Goal: Task Accomplishment & Management: Use online tool/utility

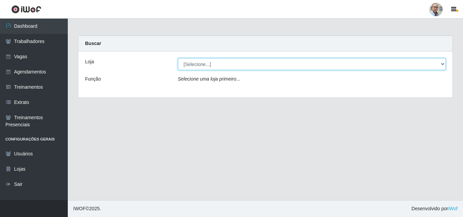
click at [237, 63] on select "[Selecione...] Mar Vermelho - Loja 04" at bounding box center [312, 64] width 268 height 12
select select "251"
click at [178, 58] on select "[Selecione...] Mar Vermelho - Loja 04" at bounding box center [312, 64] width 268 height 12
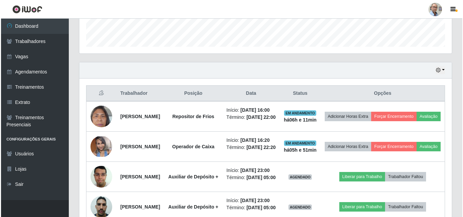
scroll to position [203, 0]
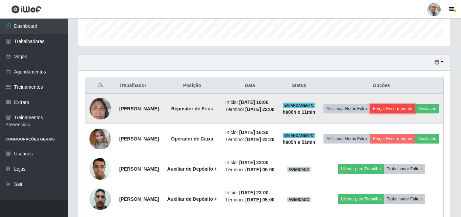
click at [415, 106] on button "Forçar Encerramento" at bounding box center [392, 108] width 45 height 9
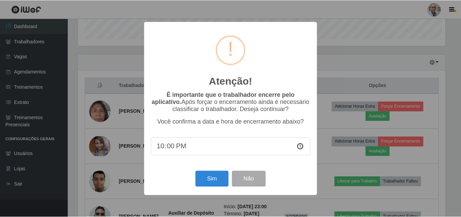
scroll to position [141, 369]
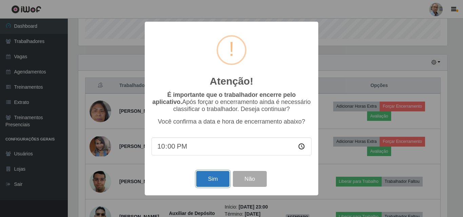
click at [210, 183] on button "Sim" at bounding box center [212, 179] width 33 height 16
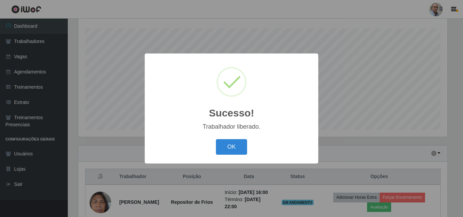
click at [462, 138] on div "Sucesso! × Trabalhador liberado. OK Cancel" at bounding box center [231, 108] width 463 height 217
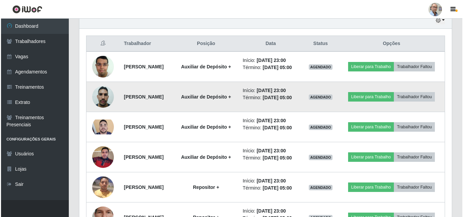
scroll to position [257, 0]
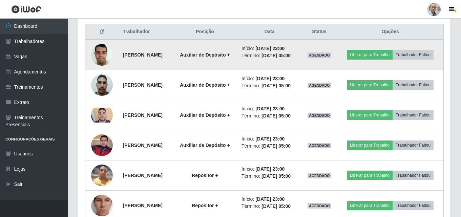
click at [98, 55] on img at bounding box center [102, 54] width 22 height 29
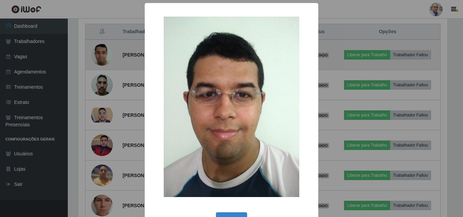
click at [98, 55] on div "× OK Cancel" at bounding box center [231, 108] width 463 height 217
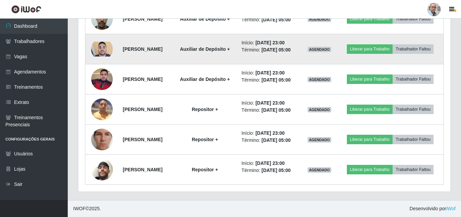
scroll to position [359, 0]
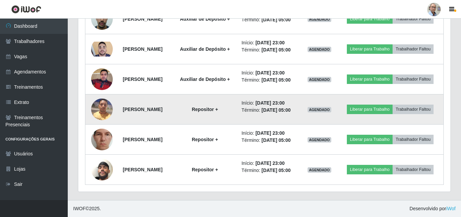
click at [102, 95] on img at bounding box center [102, 109] width 22 height 29
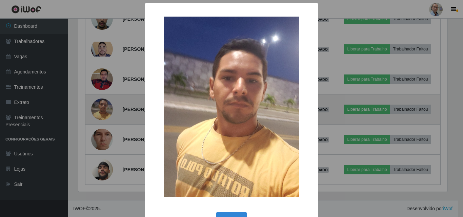
click at [102, 94] on div "× OK Cancel" at bounding box center [231, 108] width 463 height 217
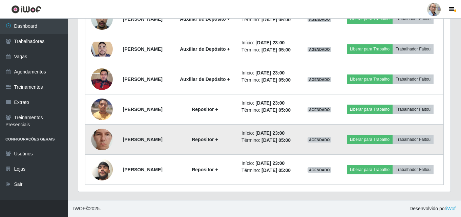
scroll to position [359, 0]
click at [107, 130] on img at bounding box center [102, 140] width 22 height 48
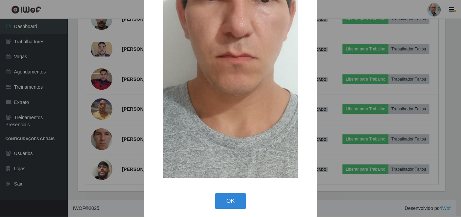
scroll to position [143, 0]
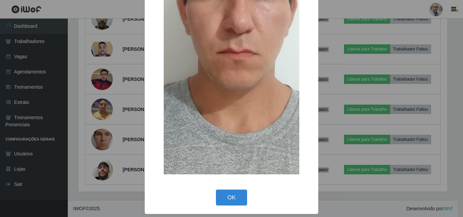
click at [111, 110] on div "× OK Cancel" at bounding box center [231, 108] width 463 height 217
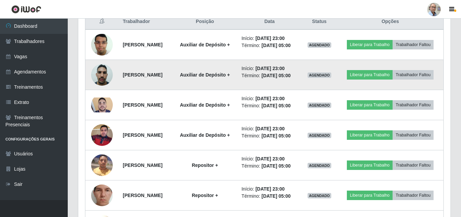
scroll to position [223, 0]
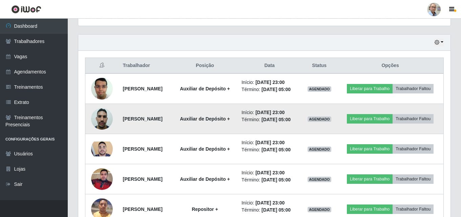
click at [99, 125] on img at bounding box center [102, 118] width 22 height 29
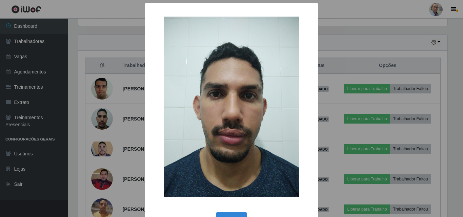
click at [117, 133] on div "× OK Cancel" at bounding box center [231, 108] width 463 height 217
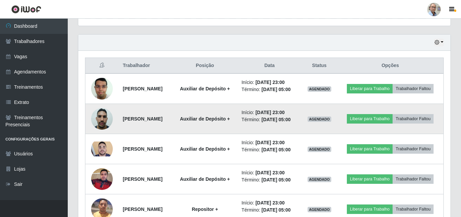
scroll to position [141, 372]
click at [99, 125] on img at bounding box center [102, 118] width 22 height 29
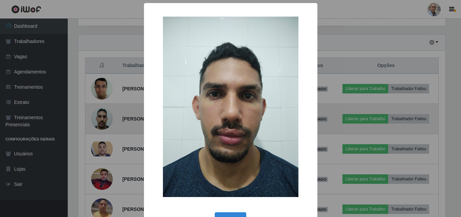
scroll to position [141, 369]
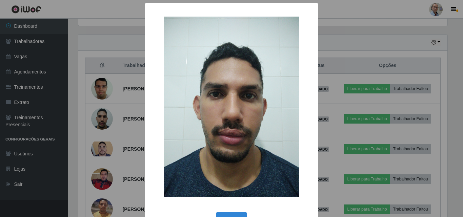
click at [98, 125] on div "× OK Cancel" at bounding box center [231, 108] width 463 height 217
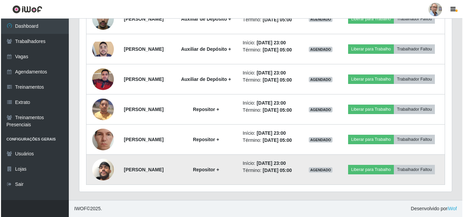
scroll to position [359, 0]
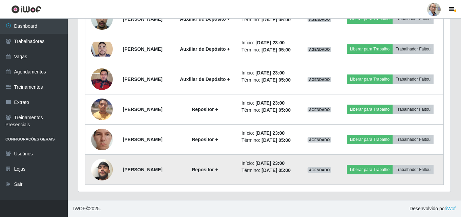
click at [102, 169] on img at bounding box center [102, 169] width 22 height 39
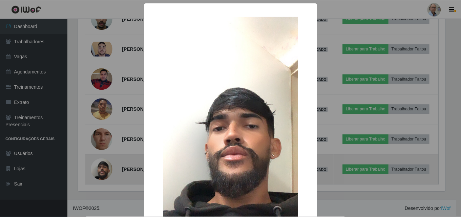
scroll to position [141, 369]
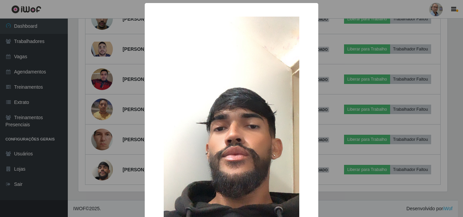
click at [113, 119] on div "× OK Cancel" at bounding box center [231, 108] width 463 height 217
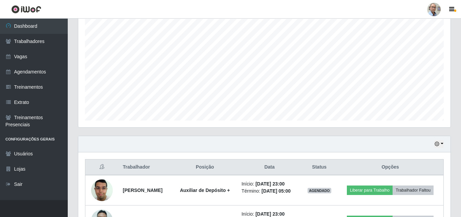
scroll to position [155, 0]
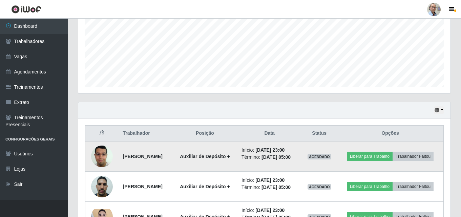
click at [104, 159] on img at bounding box center [102, 156] width 22 height 29
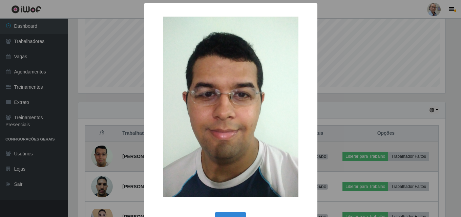
scroll to position [141, 369]
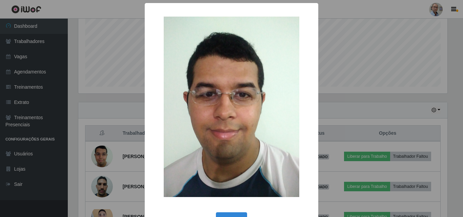
click at [343, 86] on div "× OK Cancel" at bounding box center [231, 108] width 463 height 217
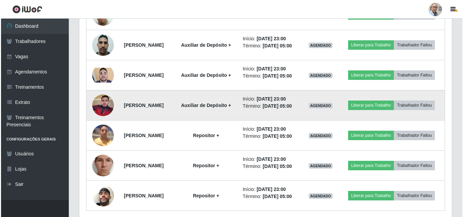
scroll to position [291, 0]
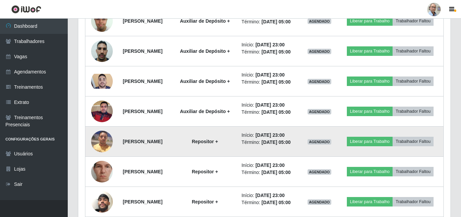
click at [97, 156] on img at bounding box center [102, 141] width 22 height 29
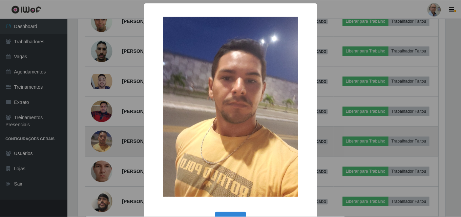
scroll to position [141, 369]
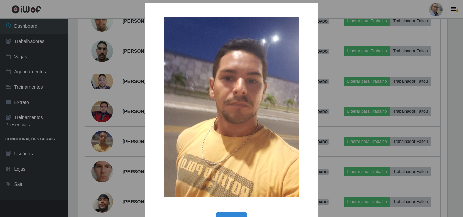
click at [98, 163] on div "× OK Cancel" at bounding box center [231, 108] width 463 height 217
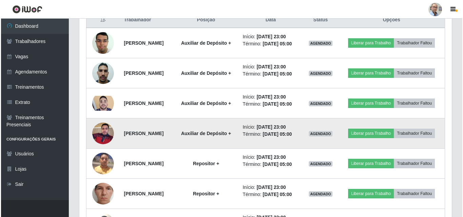
scroll to position [257, 0]
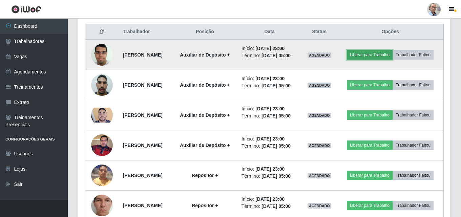
click at [389, 53] on button "Liberar para Trabalho" at bounding box center [370, 54] width 46 height 9
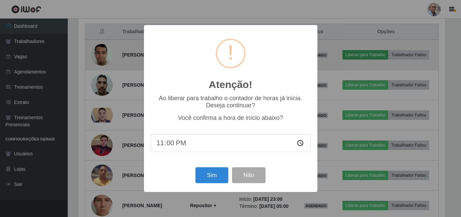
scroll to position [141, 369]
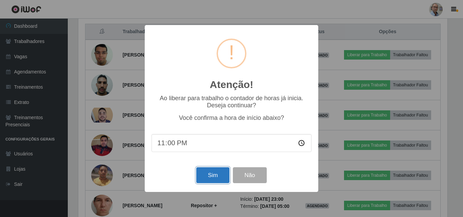
click at [212, 176] on button "Sim" at bounding box center [212, 175] width 33 height 16
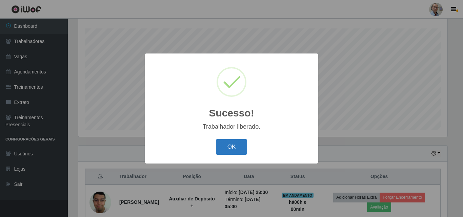
click at [232, 146] on button "OK" at bounding box center [232, 147] width 32 height 16
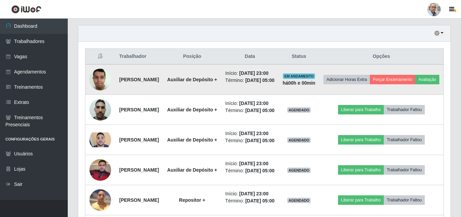
scroll to position [248, 0]
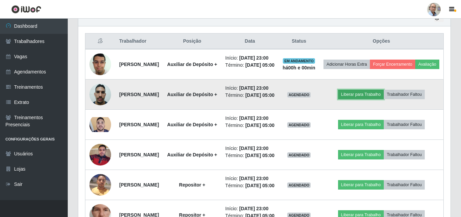
click at [378, 99] on button "Liberar para Trabalho" at bounding box center [361, 94] width 46 height 9
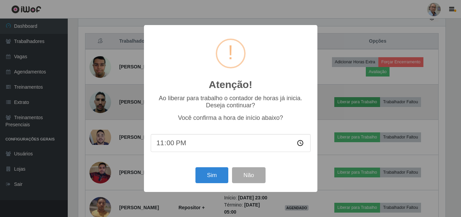
scroll to position [141, 369]
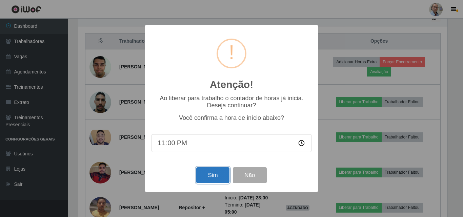
click at [218, 173] on button "Sim" at bounding box center [212, 175] width 33 height 16
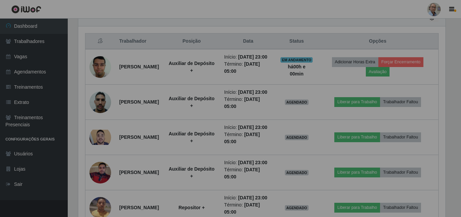
scroll to position [338609, 338377]
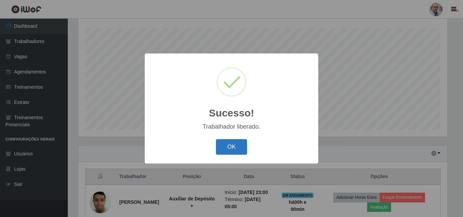
click at [229, 149] on button "OK" at bounding box center [232, 147] width 32 height 16
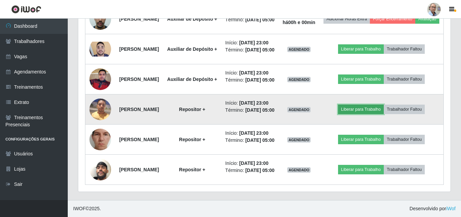
click at [364, 105] on button "Liberar para Trabalho" at bounding box center [361, 109] width 46 height 9
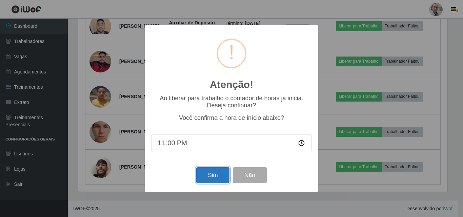
click at [217, 173] on button "Sim" at bounding box center [212, 175] width 33 height 16
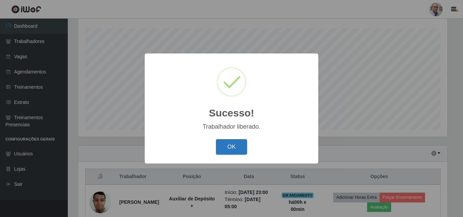
click at [233, 148] on button "OK" at bounding box center [232, 147] width 32 height 16
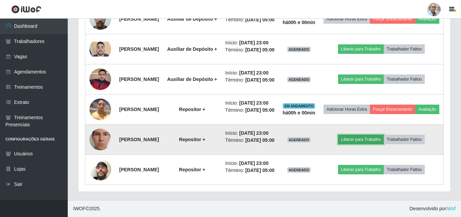
click at [372, 144] on button "Liberar para Trabalho" at bounding box center [361, 139] width 46 height 9
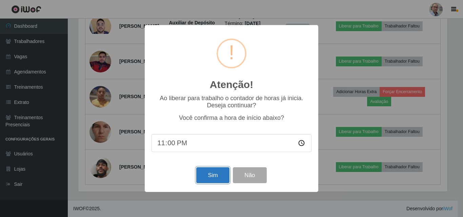
click at [207, 183] on button "Sim" at bounding box center [212, 175] width 33 height 16
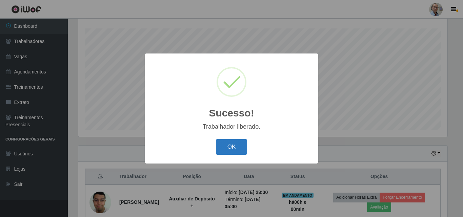
click at [237, 144] on button "OK" at bounding box center [232, 147] width 32 height 16
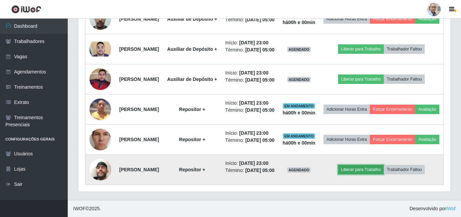
click at [369, 165] on button "Liberar para Trabalho" at bounding box center [361, 169] width 46 height 9
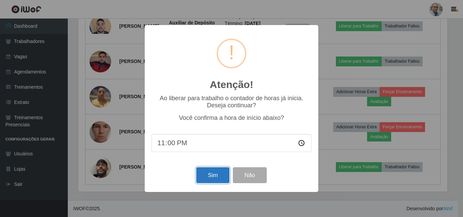
click at [215, 175] on button "Sim" at bounding box center [212, 175] width 33 height 16
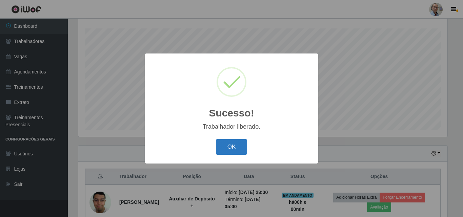
click at [234, 145] on button "OK" at bounding box center [232, 147] width 32 height 16
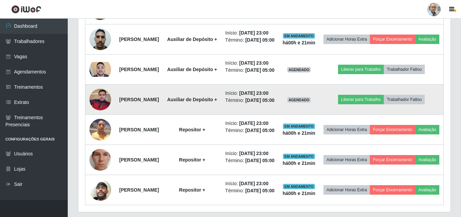
scroll to position [341, 0]
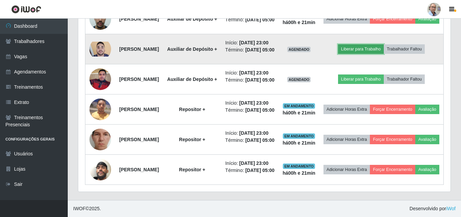
click at [364, 54] on button "Liberar para Trabalho" at bounding box center [361, 48] width 46 height 9
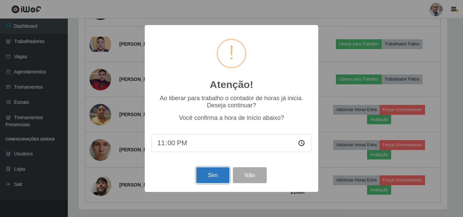
click at [217, 177] on button "Sim" at bounding box center [212, 175] width 33 height 16
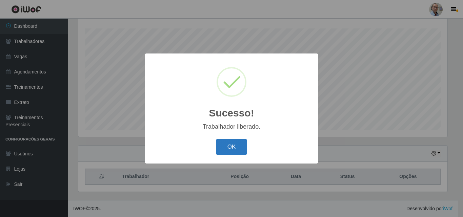
click at [229, 148] on button "OK" at bounding box center [232, 147] width 32 height 16
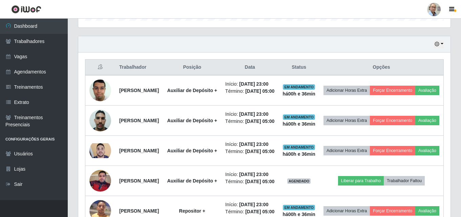
scroll to position [237, 0]
